Goal: Task Accomplishment & Management: Use online tool/utility

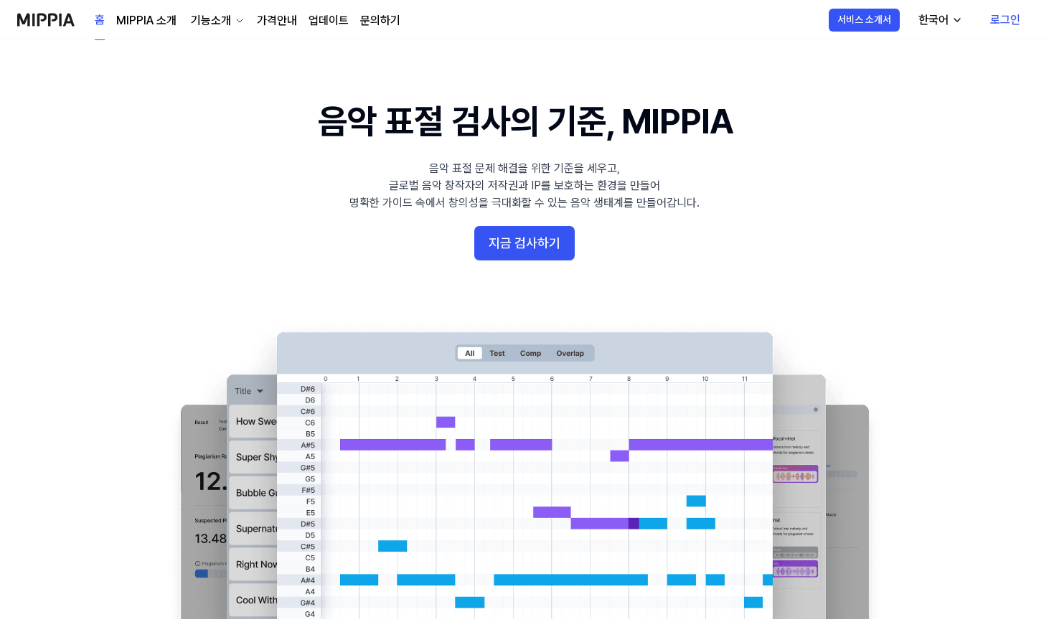
click at [1003, 24] on link "로그인" at bounding box center [1005, 20] width 53 height 40
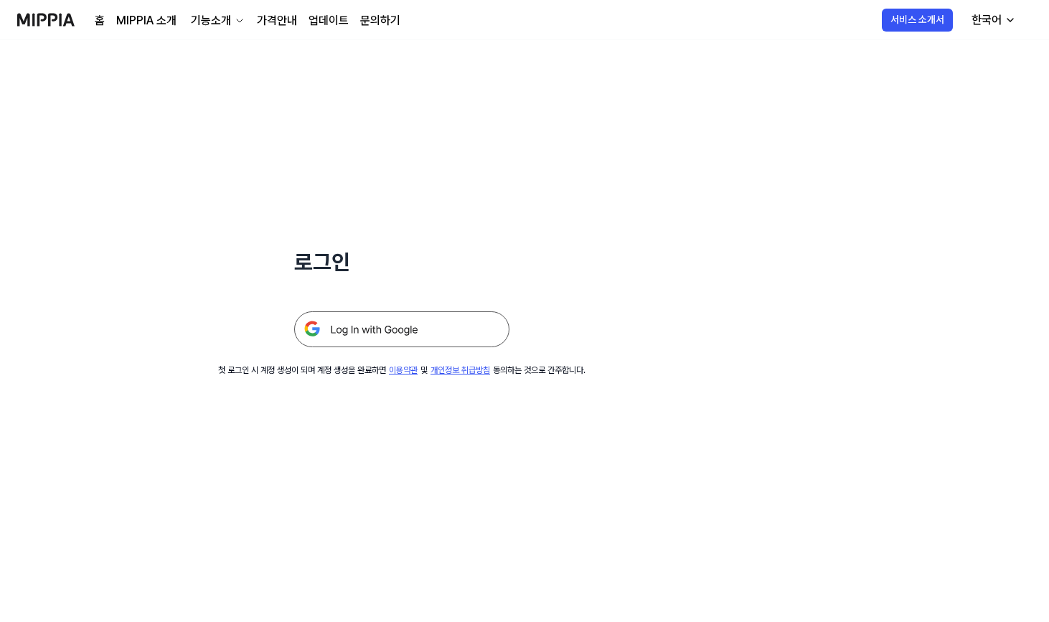
click at [370, 329] on img at bounding box center [401, 329] width 215 height 36
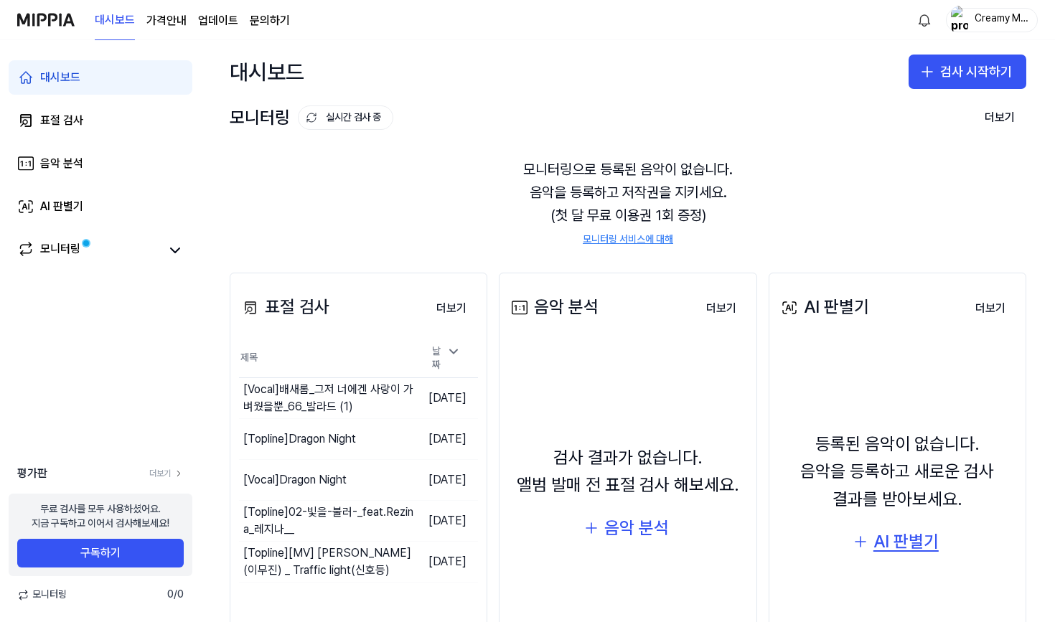
click at [907, 545] on div "AI 판별기" at bounding box center [905, 541] width 65 height 27
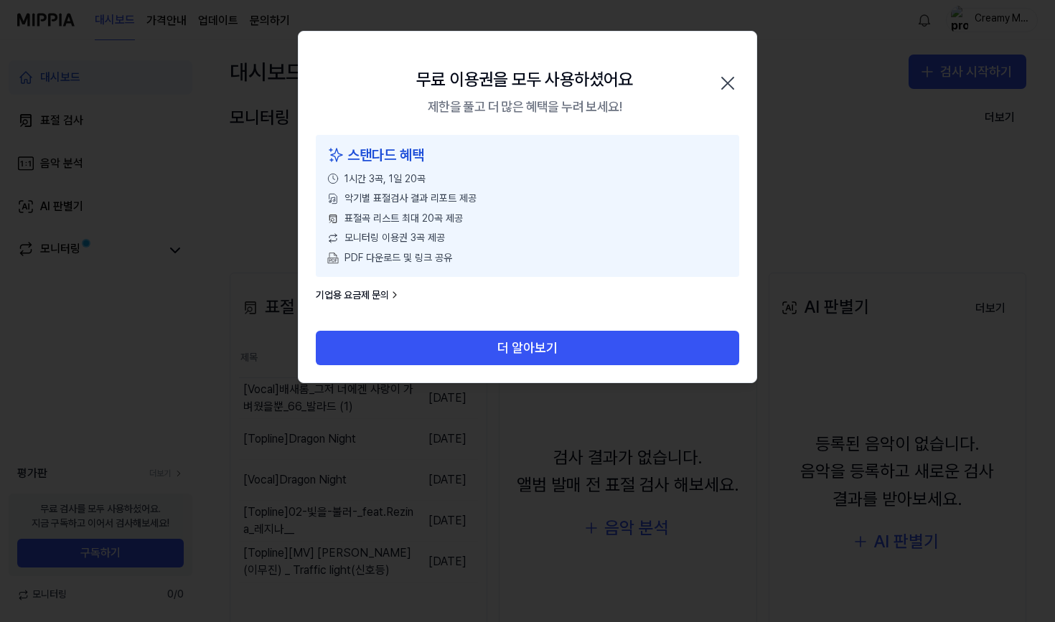
click at [722, 87] on icon "button" at bounding box center [727, 83] width 23 height 23
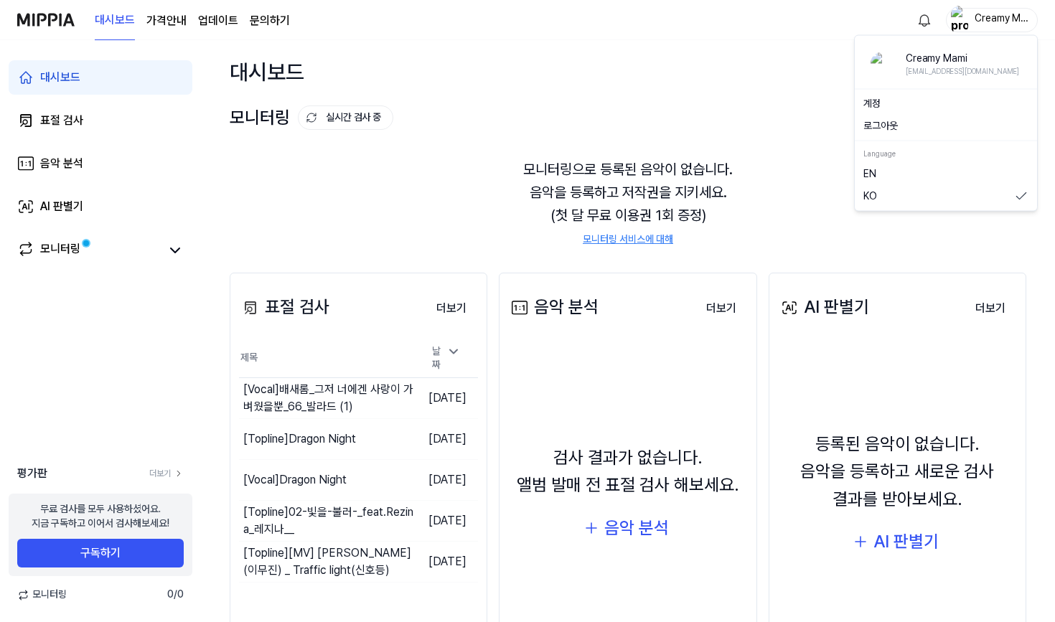
click at [985, 20] on div "Creamy Mami" at bounding box center [1000, 19] width 56 height 16
click at [880, 121] on button "로그아웃" at bounding box center [945, 126] width 165 height 14
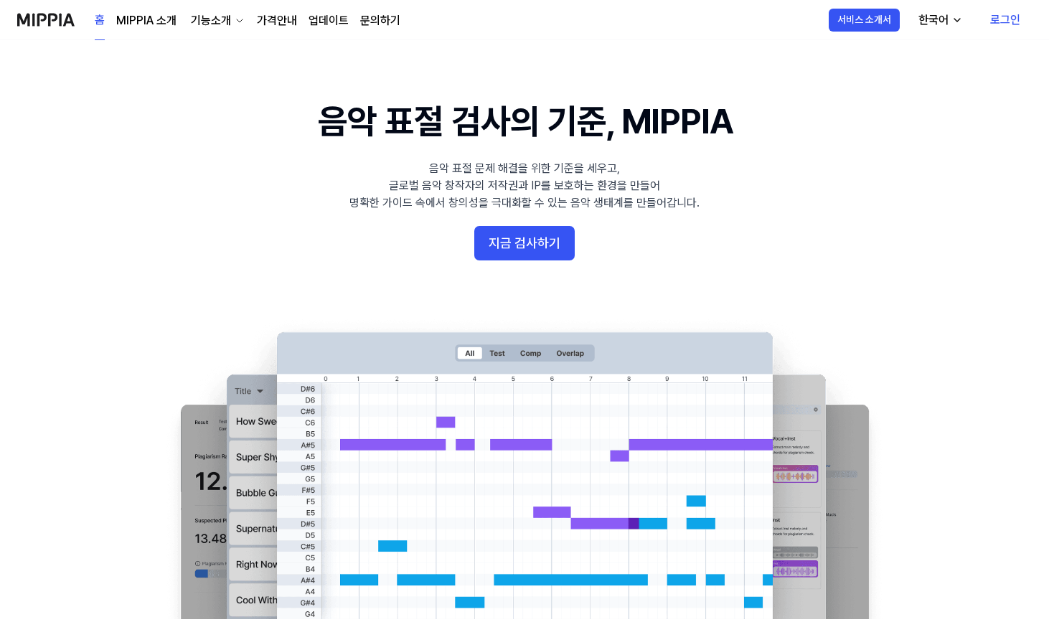
click at [1012, 21] on link "로그인" at bounding box center [1005, 20] width 53 height 40
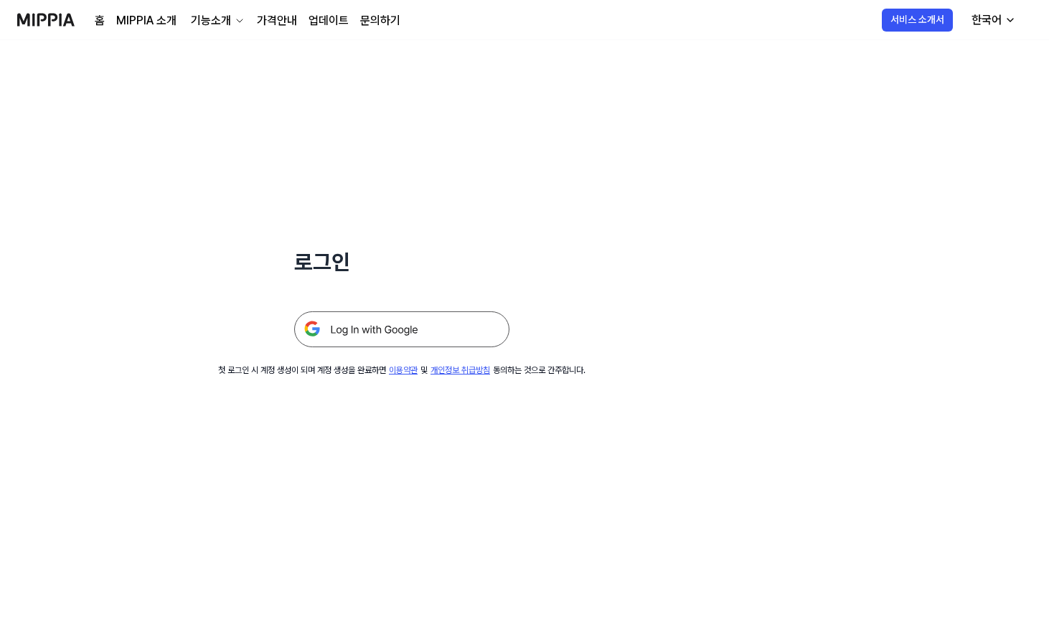
click at [393, 314] on img at bounding box center [401, 329] width 215 height 36
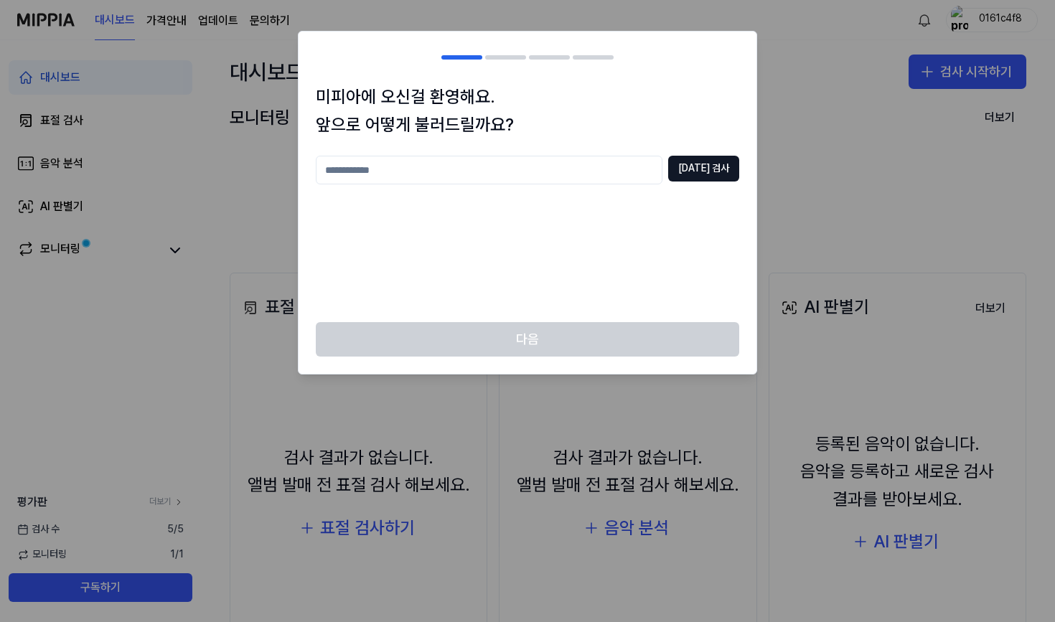
click at [509, 168] on input "text" at bounding box center [489, 170] width 347 height 29
type input "***"
click at [717, 164] on button "중복 검사" at bounding box center [703, 169] width 71 height 26
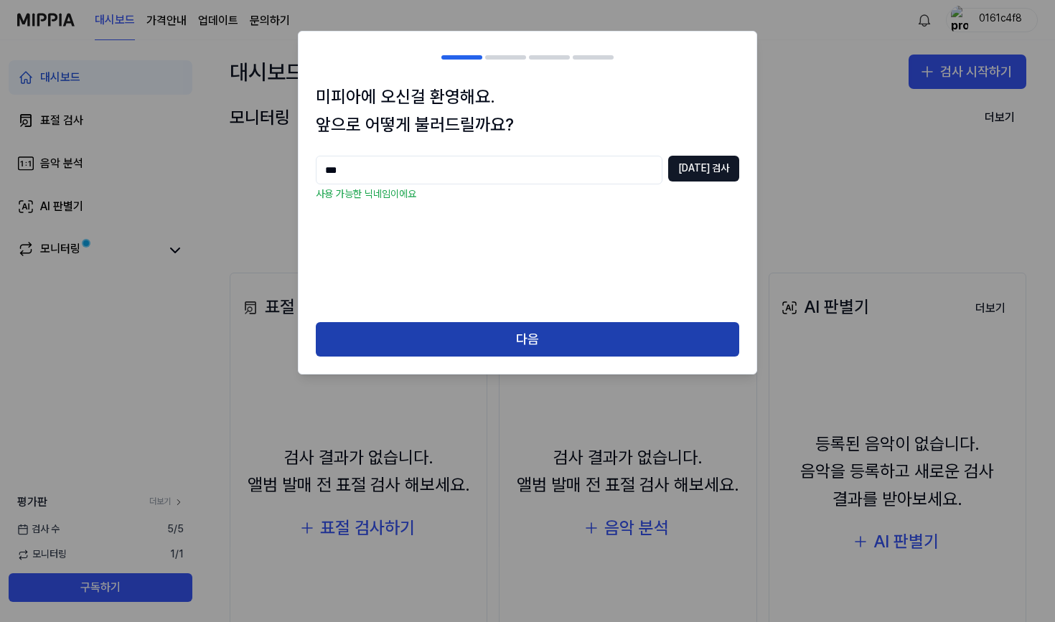
click at [498, 336] on button "다음" at bounding box center [527, 339] width 423 height 34
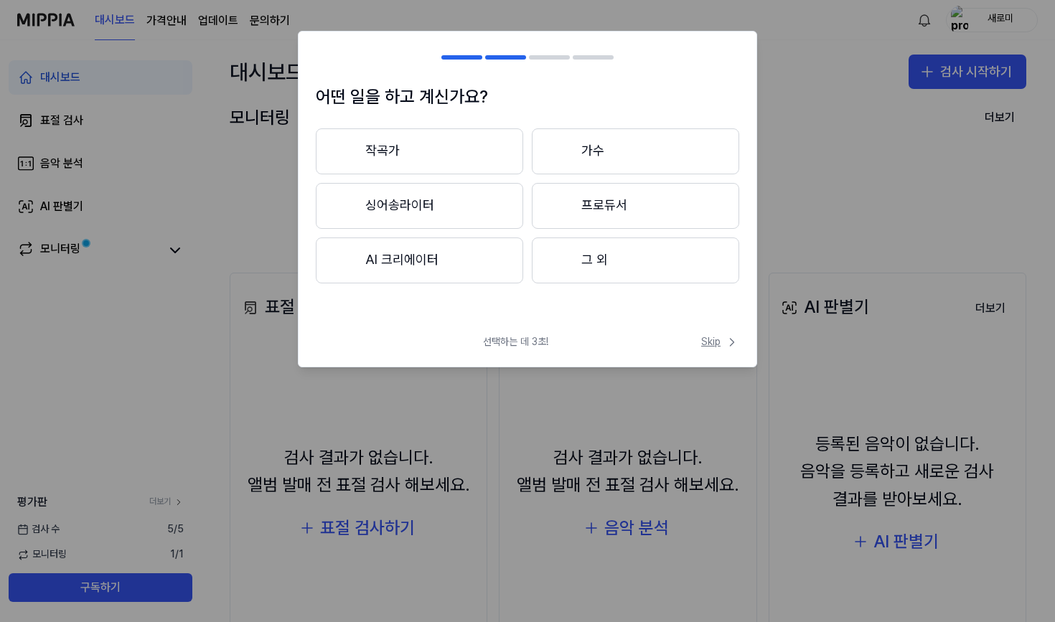
click at [721, 344] on span "Skip" at bounding box center [720, 342] width 38 height 14
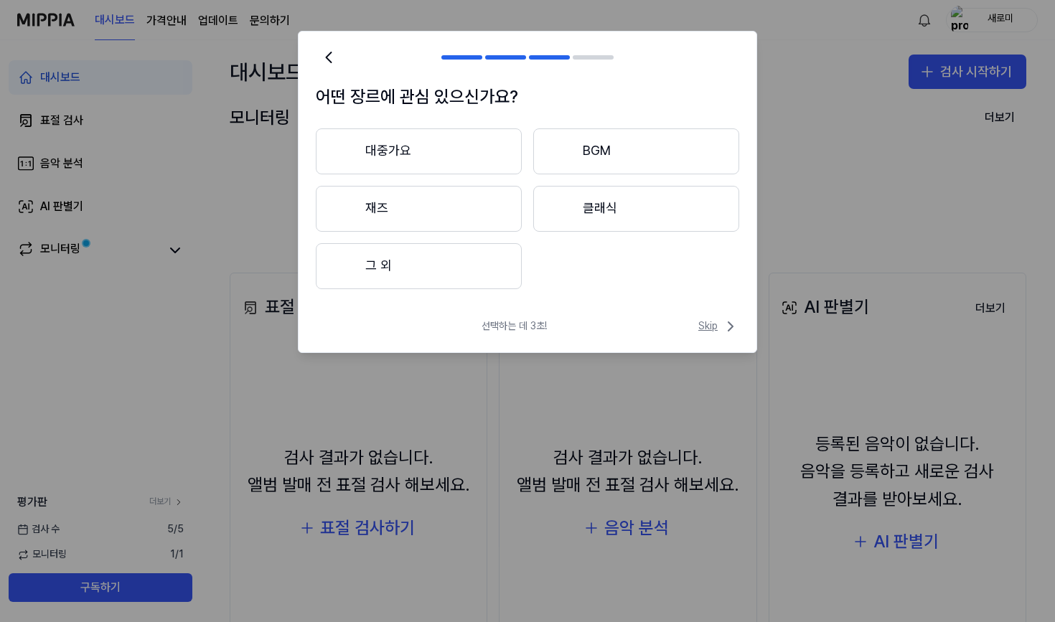
click at [710, 329] on span "Skip" at bounding box center [718, 326] width 41 height 17
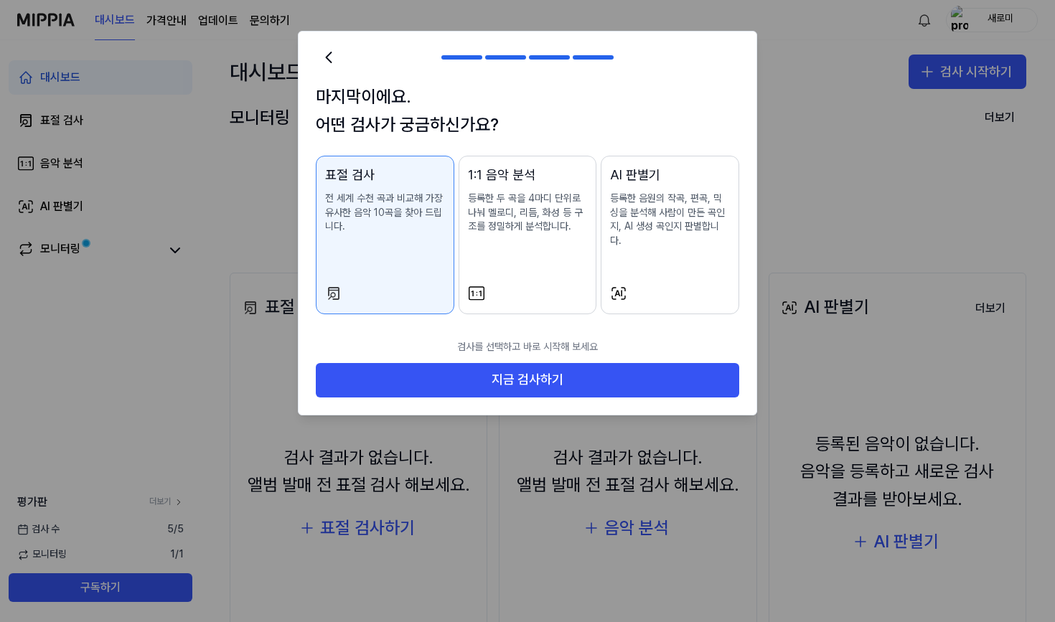
click at [634, 173] on div "AI 판별기" at bounding box center [670, 175] width 120 height 21
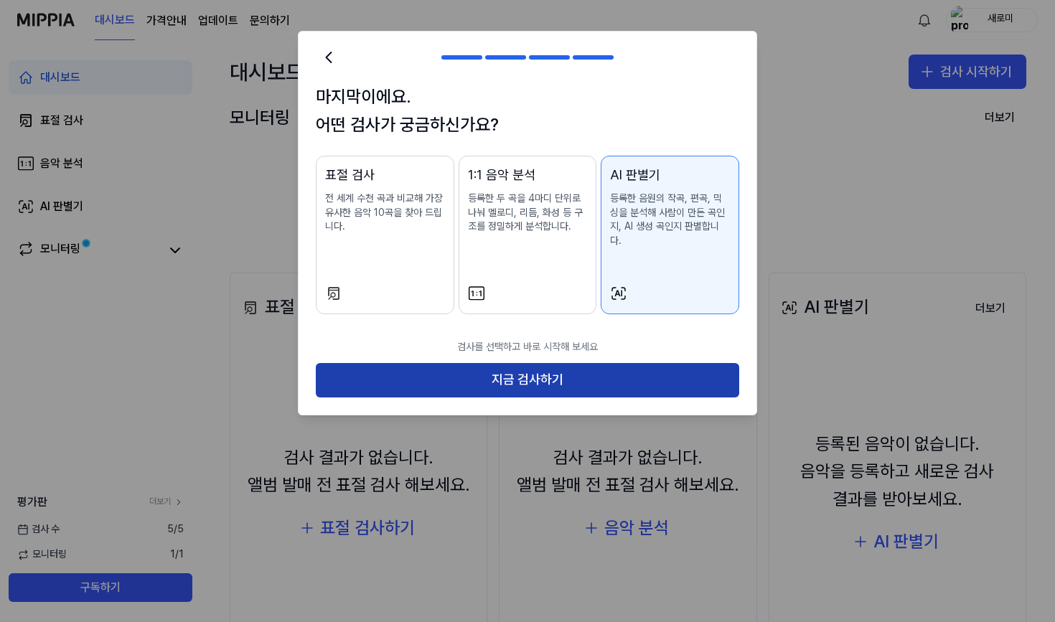
click at [522, 377] on button "지금 검사하기" at bounding box center [527, 380] width 423 height 34
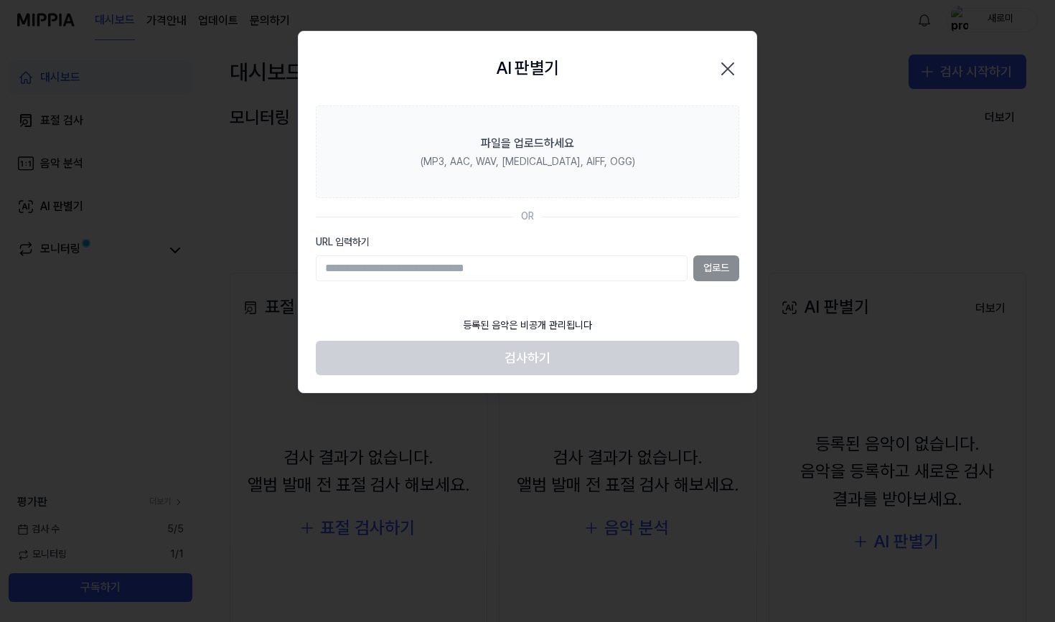
click at [718, 276] on div "업로드" at bounding box center [527, 268] width 423 height 26
click at [713, 263] on div "업로드" at bounding box center [527, 268] width 423 height 26
click at [563, 256] on input "URL 입력하기" at bounding box center [502, 268] width 372 height 26
click at [710, 270] on div "업로드" at bounding box center [527, 268] width 423 height 26
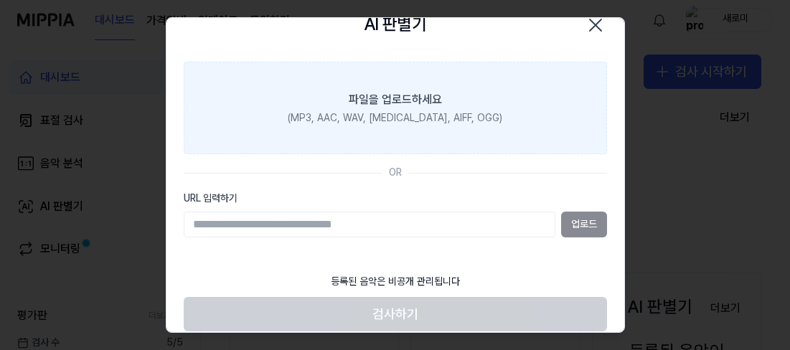
scroll to position [36, 0]
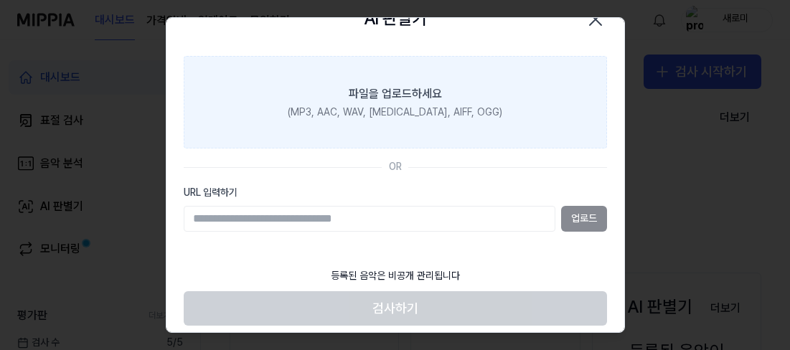
click at [399, 95] on div "파일을 업로드하세요" at bounding box center [395, 93] width 93 height 17
click at [0, 0] on input "파일을 업로드하세요 (MP3, AAC, WAV, [MEDICAL_DATA], AIFF, OGG)" at bounding box center [0, 0] width 0 height 0
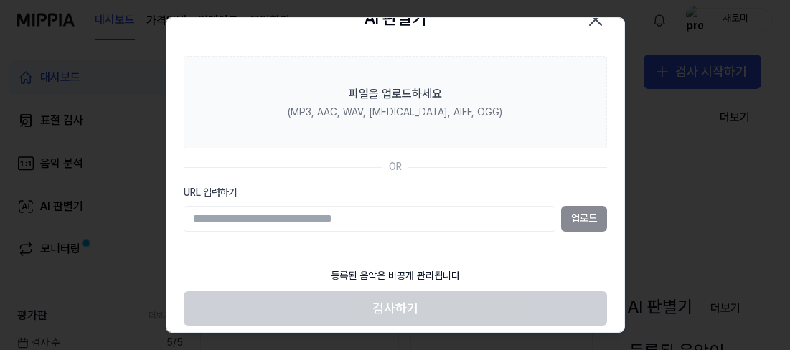
click at [596, 22] on icon "button" at bounding box center [595, 19] width 23 height 23
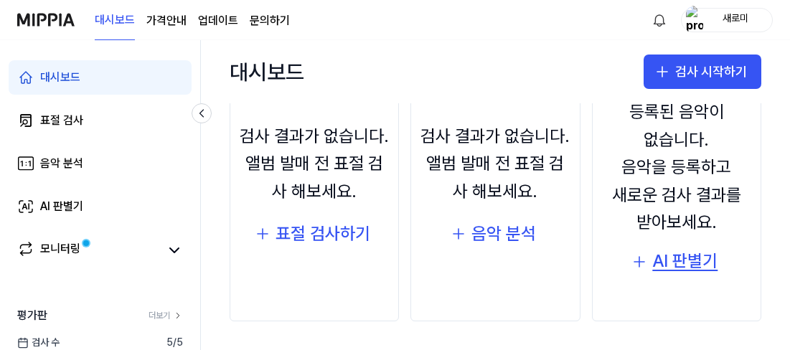
scroll to position [239, 0]
click at [683, 266] on div "AI 판별기" at bounding box center [684, 261] width 65 height 27
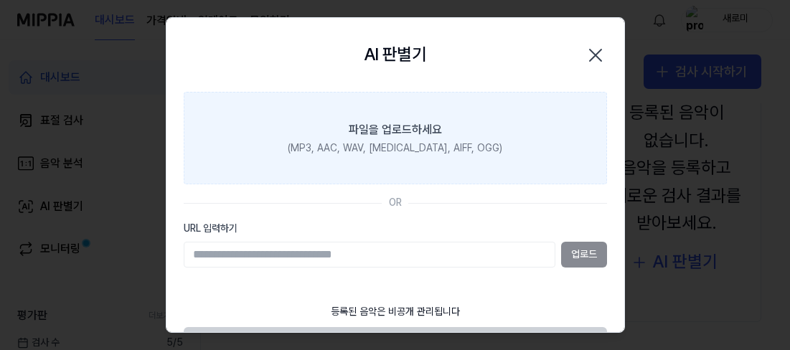
click at [405, 151] on div "(MP3, AAC, WAV, [MEDICAL_DATA], AIFF, OGG)" at bounding box center [395, 148] width 215 height 14
click at [0, 0] on input "파일을 업로드하세요 (MP3, AAC, WAV, [MEDICAL_DATA], AIFF, OGG)" at bounding box center [0, 0] width 0 height 0
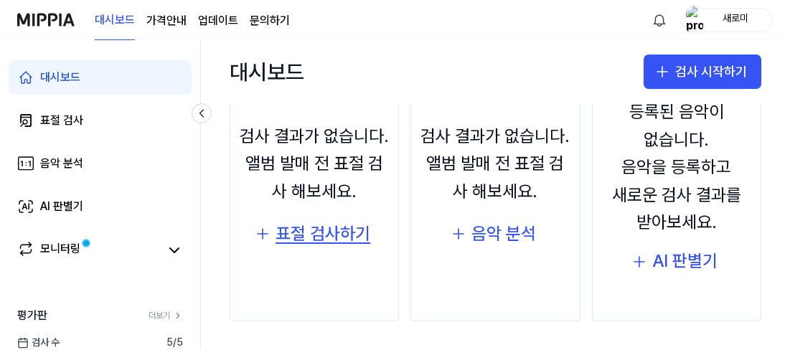
scroll to position [239, 0]
click at [676, 277] on div "등록된 음악이 없습니다. 음악을 등록하고 새로운 검사 결과를 받아보세요. AI 판별기" at bounding box center [676, 202] width 151 height 204
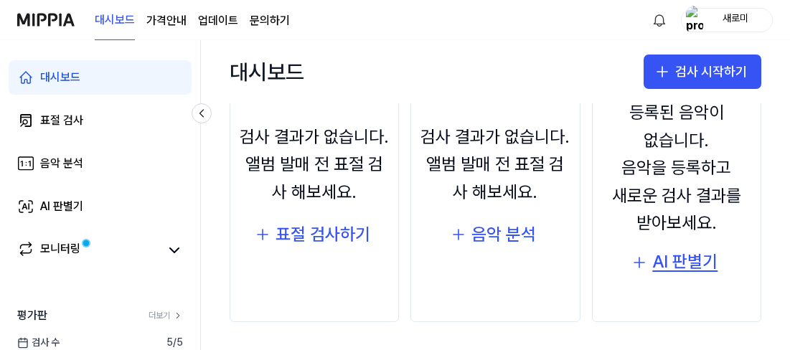
click at [678, 257] on div "AI 판별기" at bounding box center [684, 261] width 65 height 27
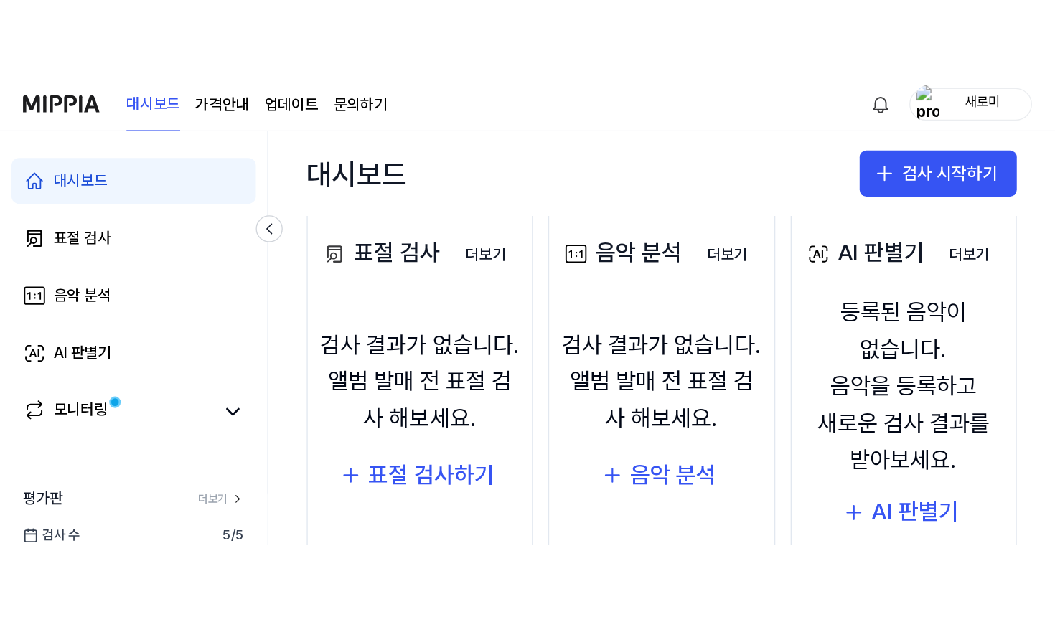
scroll to position [195, 0]
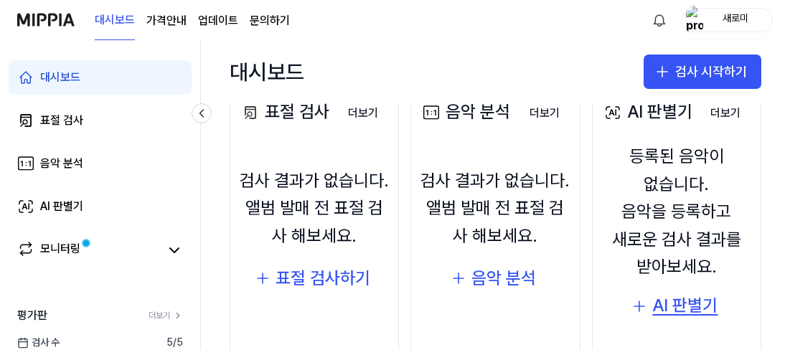
click at [669, 314] on div "AI 판별기" at bounding box center [684, 305] width 65 height 27
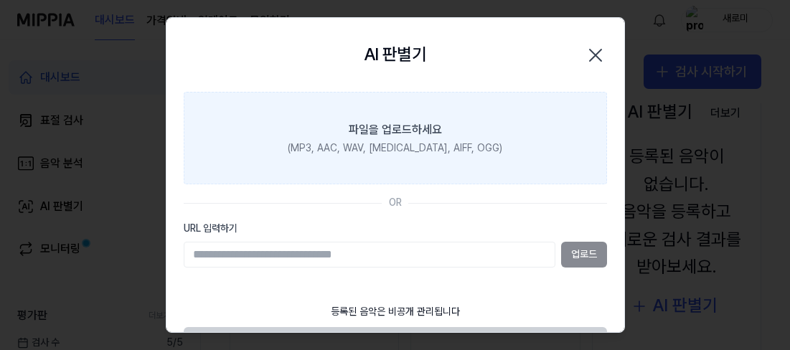
click at [406, 140] on label "파일을 업로드하세요 (MP3, AAC, WAV, [MEDICAL_DATA], AIFF, OGG)" at bounding box center [395, 138] width 423 height 93
click at [0, 0] on input "파일을 업로드하세요 (MP3, AAC, WAV, [MEDICAL_DATA], AIFF, OGG)" at bounding box center [0, 0] width 0 height 0
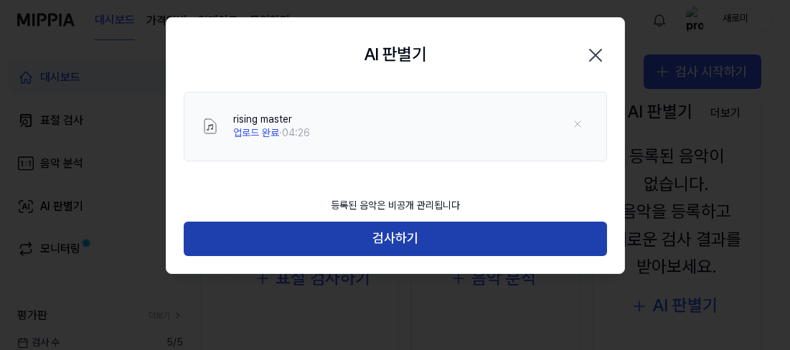
click at [466, 240] on button "검사하기" at bounding box center [395, 239] width 423 height 34
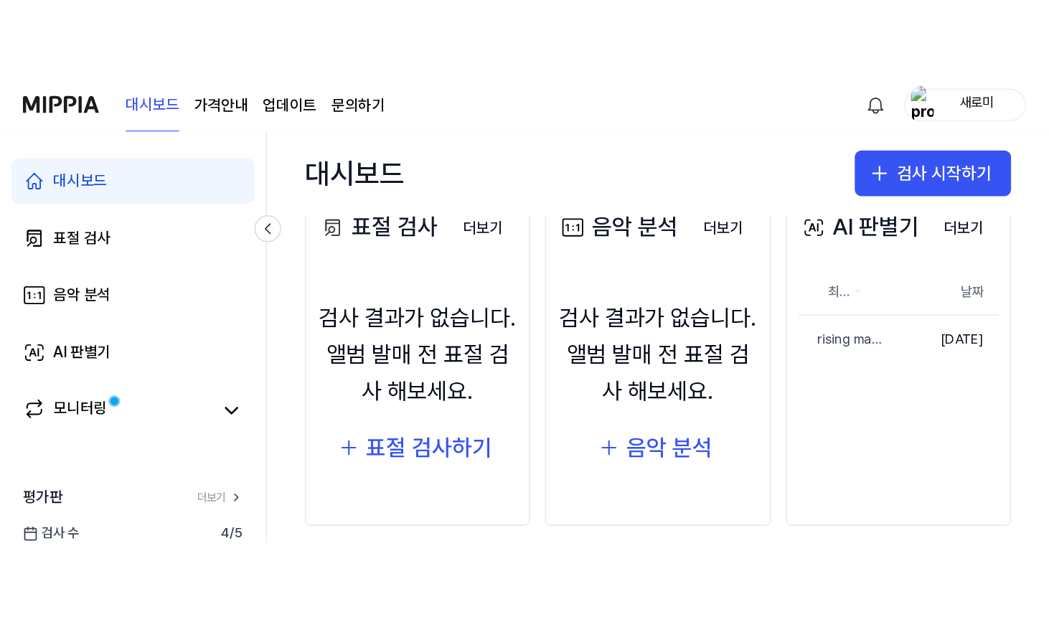
scroll to position [75, 0]
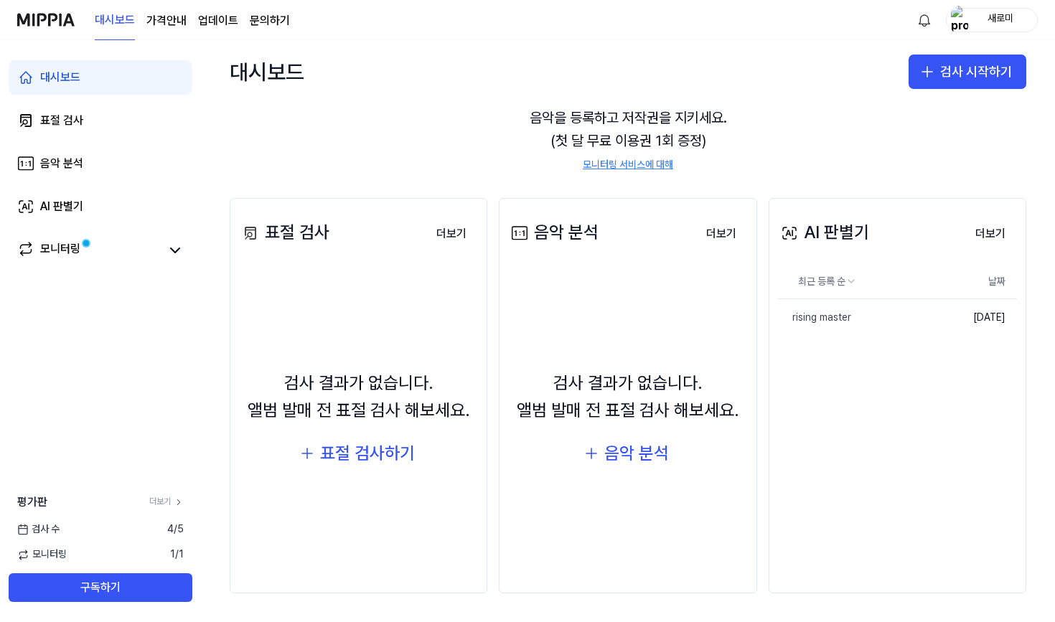
click at [789, 205] on div "AI 판별기 더보기 AI 판별기 최근 등록 순 날짜 rising master 삭제 [DATE] 더보기" at bounding box center [898, 396] width 258 height 396
click at [789, 192] on div "표절 검사 더보기 표절 검사 검사 결과가 없습니다. 앨범 발매 전 표절 검사 해보세요. 표절 검사하기 더보기 음악 분석 더보기 음악 분석 검사…" at bounding box center [628, 396] width 854 height 454
click at [178, 255] on icon at bounding box center [175, 250] width 17 height 17
click at [64, 251] on div "모니터링" at bounding box center [60, 250] width 40 height 20
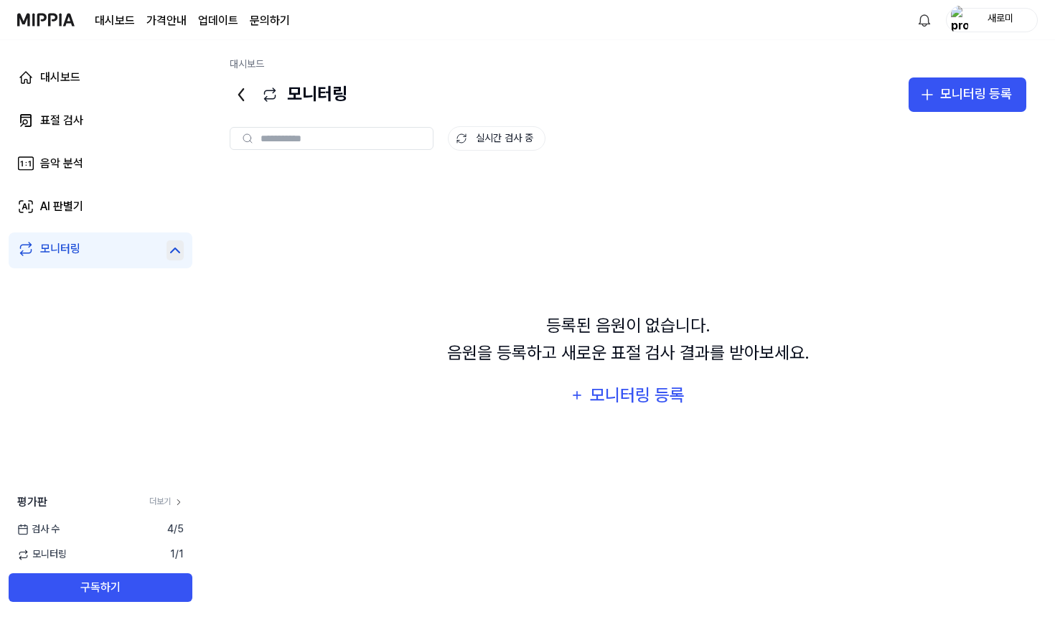
click at [47, 28] on img at bounding box center [45, 19] width 57 height 39
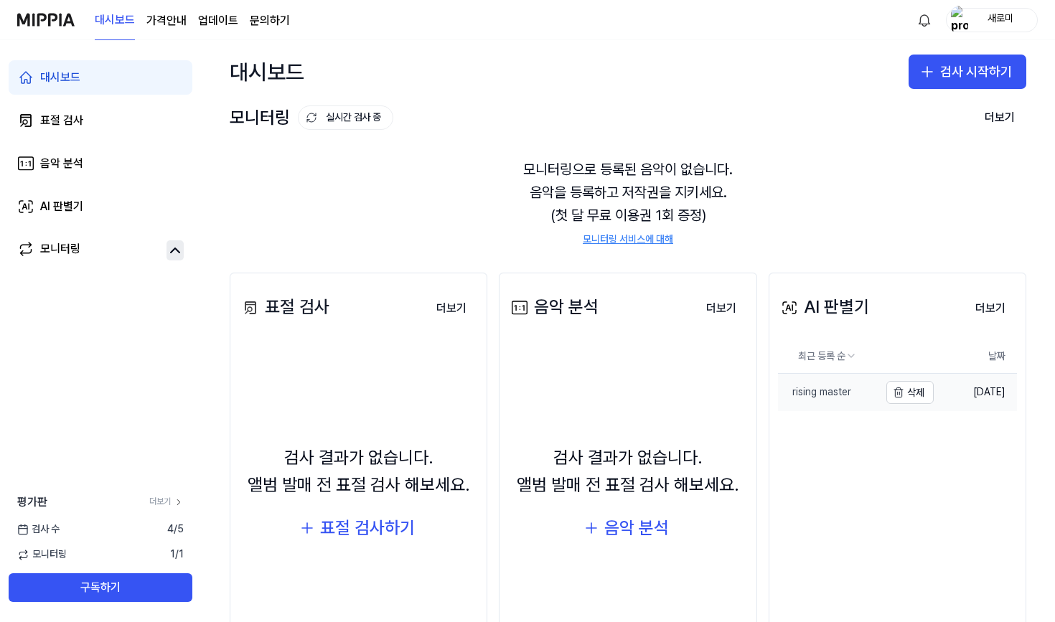
click at [789, 350] on div "rising master" at bounding box center [814, 392] width 73 height 14
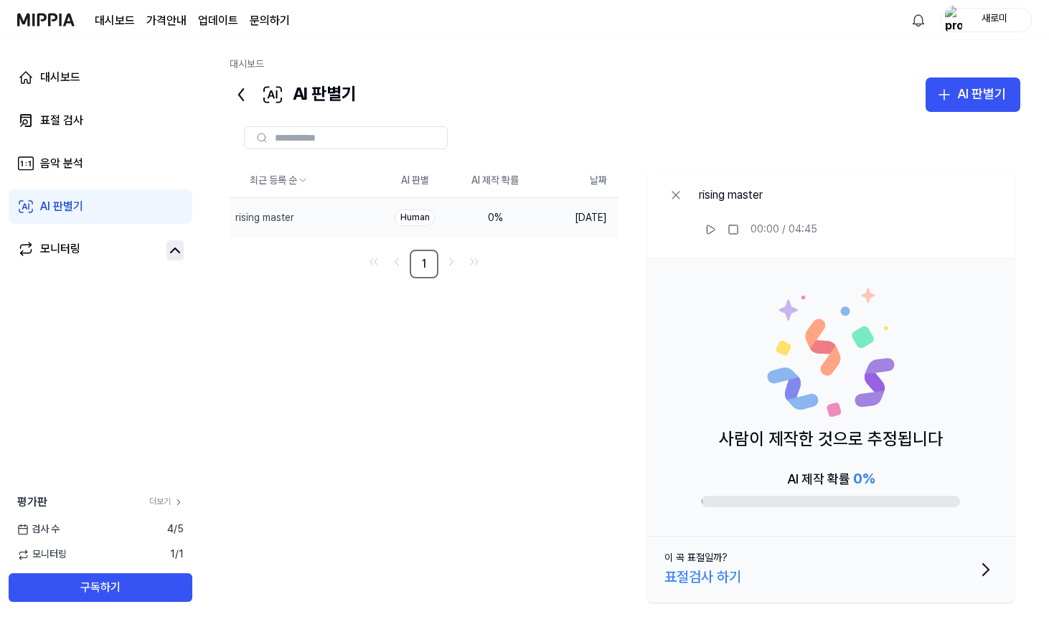
scroll to position [0, 0]
